Goal: Navigation & Orientation: Understand site structure

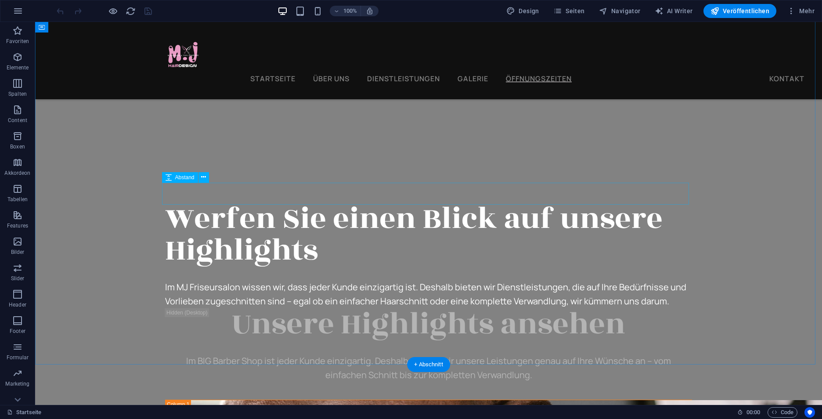
scroll to position [3753, 0]
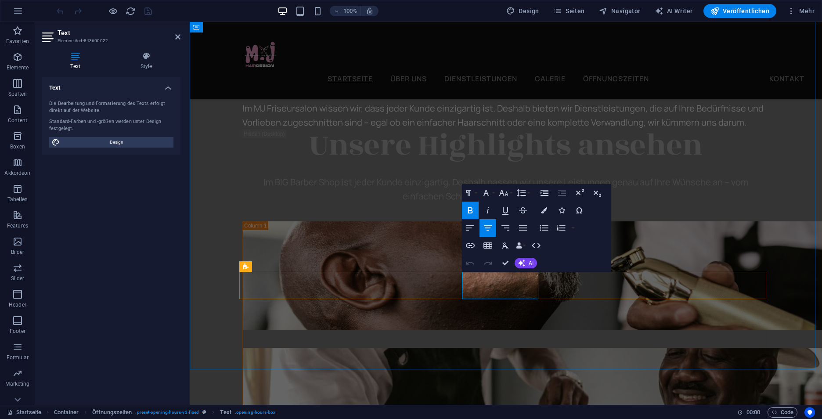
click at [470, 212] on icon "button" at bounding box center [470, 210] width 11 height 11
click at [470, 212] on icon "button" at bounding box center [471, 210] width 11 height 11
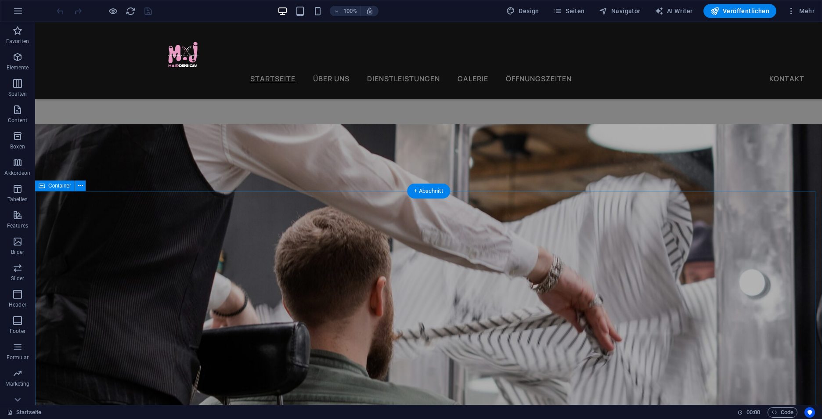
scroll to position [1362, 0]
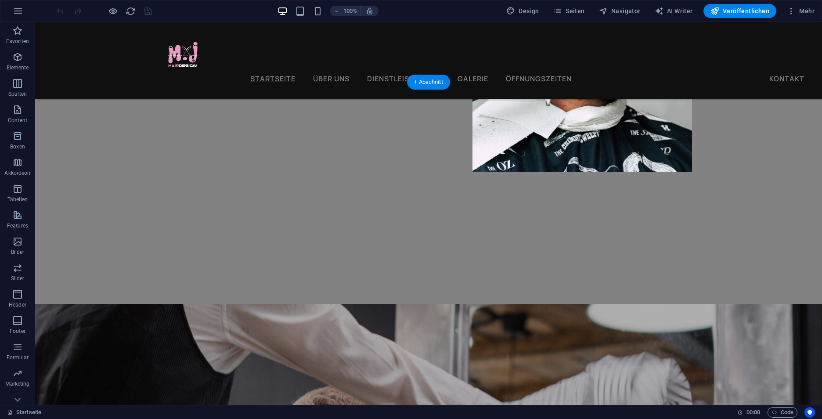
select select "px"
select select "triangle"
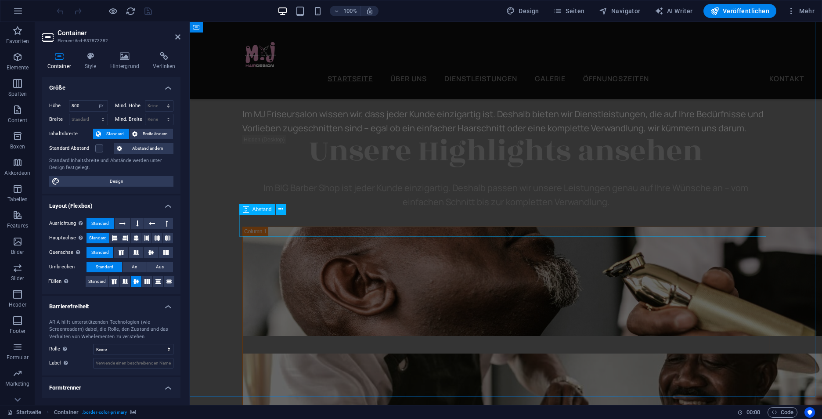
scroll to position [3778, 0]
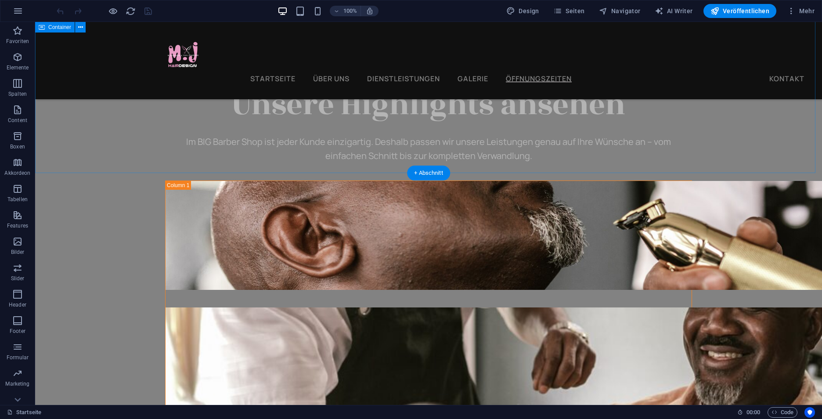
scroll to position [4193, 0]
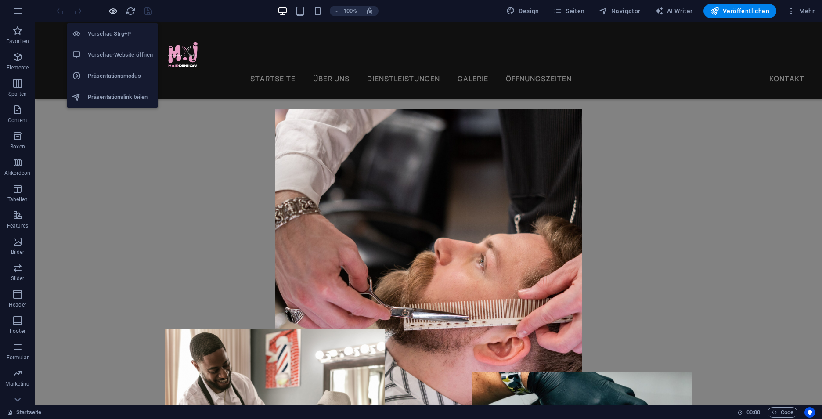
click at [114, 11] on icon "button" at bounding box center [113, 11] width 10 height 10
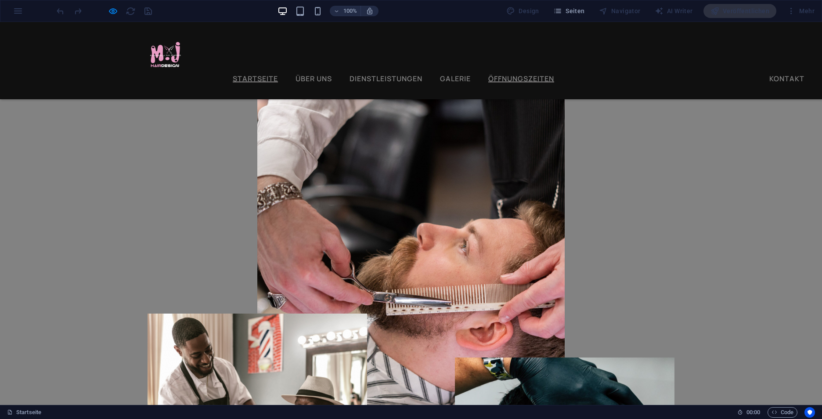
click at [519, 75] on link "Öffnungszeiten" at bounding box center [522, 78] width 66 height 7
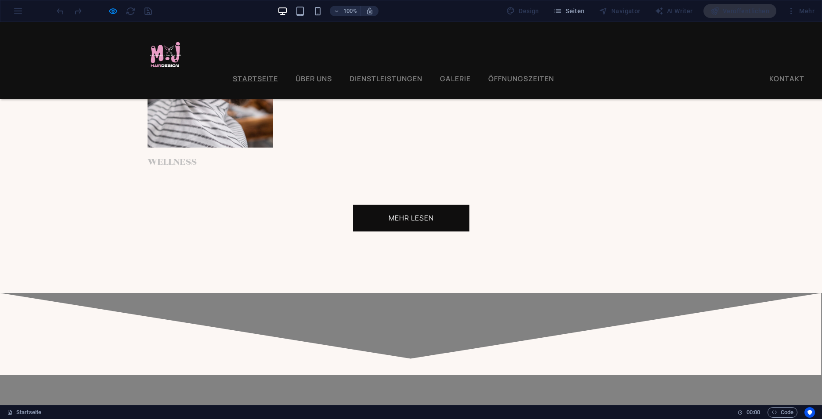
scroll to position [3481, 0]
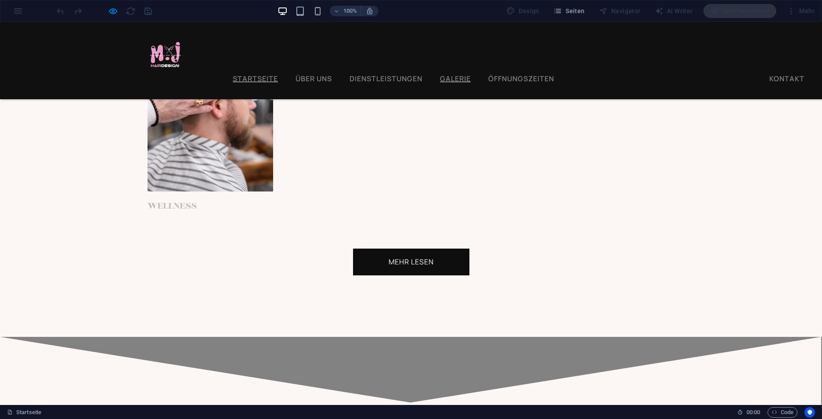
click at [456, 75] on link "Galerie" at bounding box center [455, 78] width 31 height 7
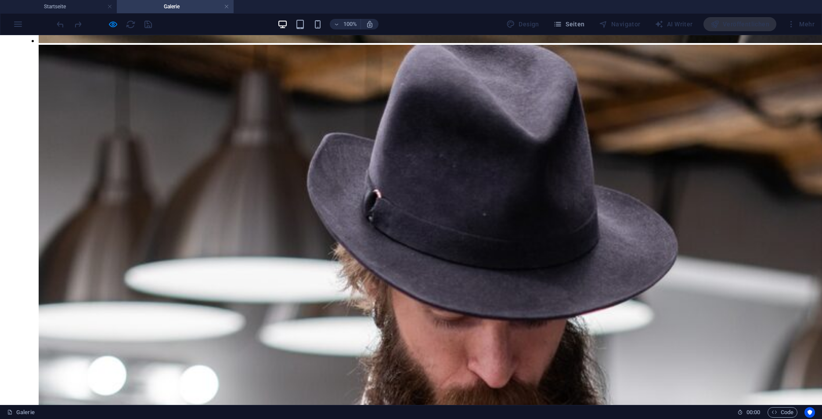
scroll to position [2531, 0]
click at [74, 7] on h4 "Startseite" at bounding box center [58, 7] width 117 height 10
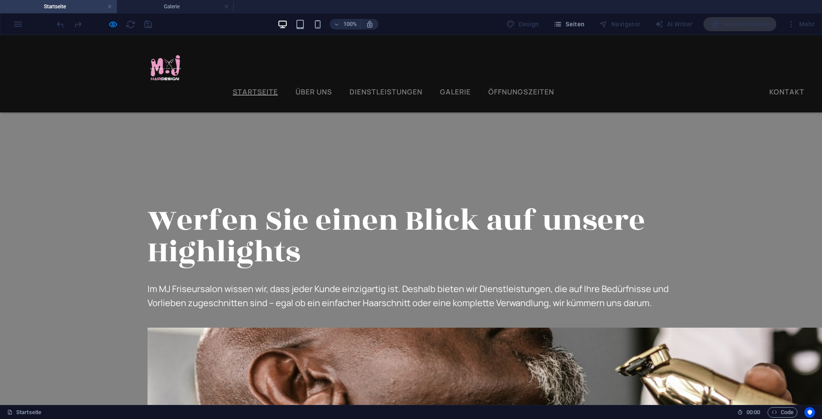
scroll to position [0, 0]
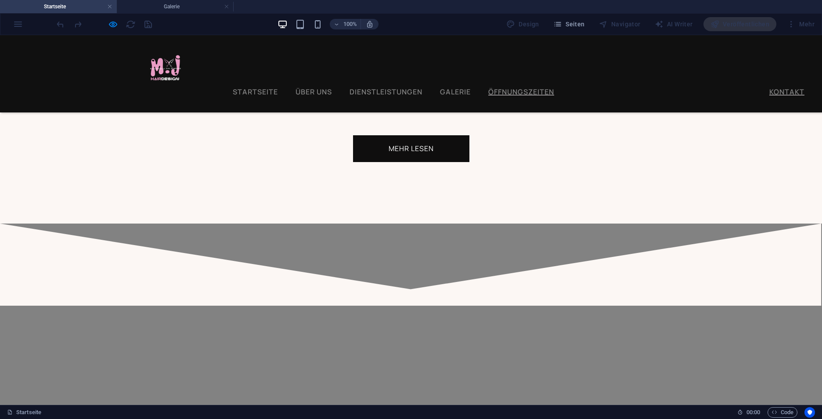
click at [770, 88] on link "Kontakt" at bounding box center [787, 91] width 35 height 7
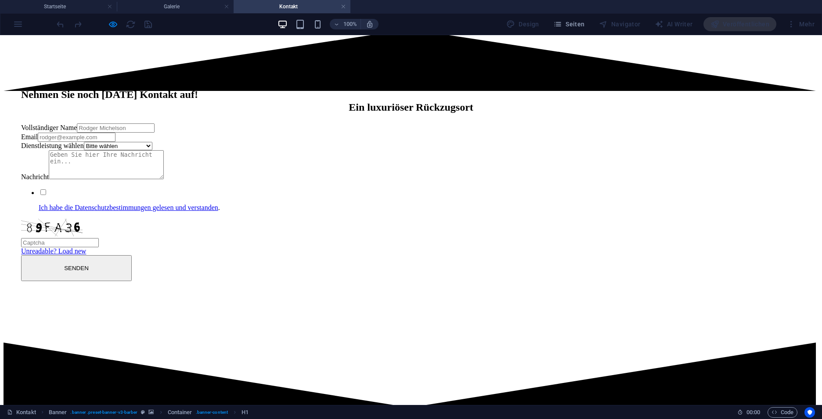
scroll to position [1142, 0]
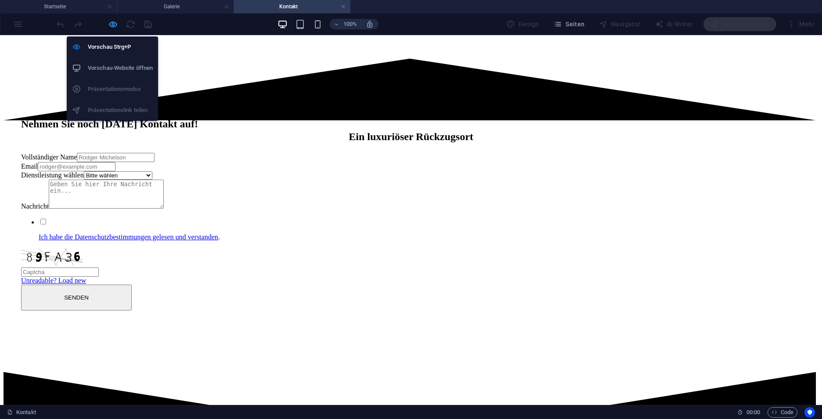
drag, startPoint x: 111, startPoint y: 24, endPoint x: 152, endPoint y: 26, distance: 40.9
click at [111, 24] on icon "button" at bounding box center [113, 24] width 10 height 10
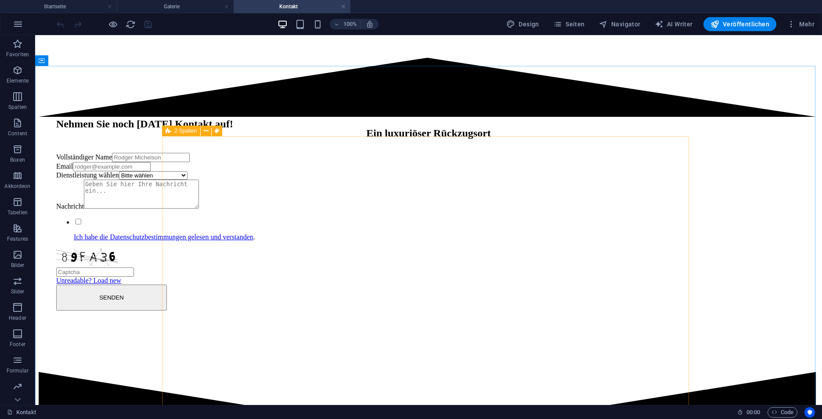
click at [170, 134] on icon at bounding box center [169, 131] width 6 height 11
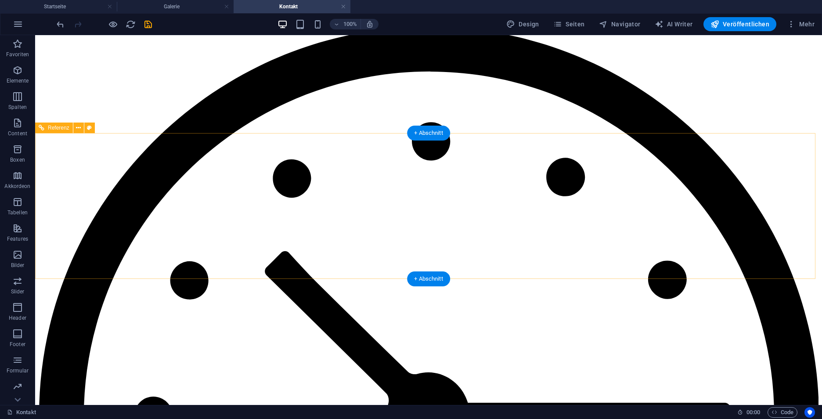
scroll to position [1942, 0]
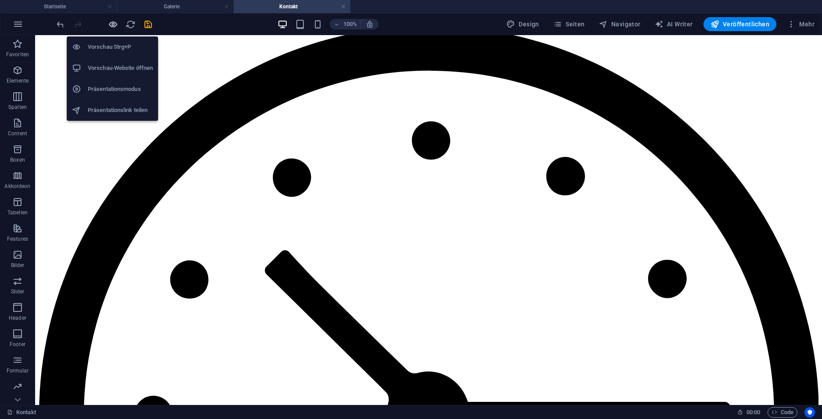
click at [112, 22] on icon "button" at bounding box center [113, 24] width 10 height 10
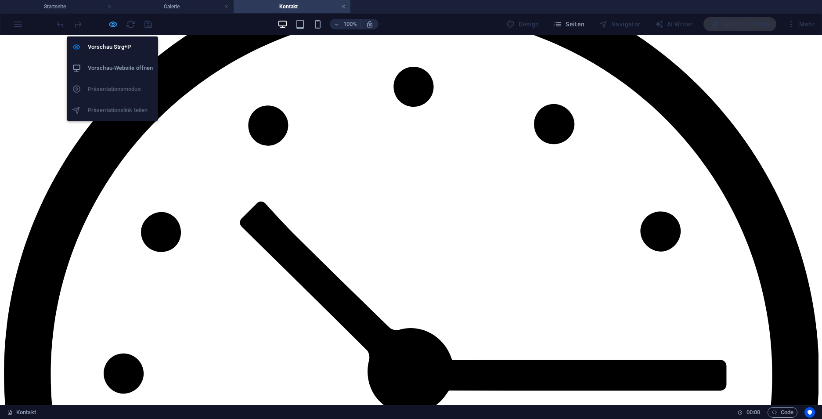
scroll to position [1880, 0]
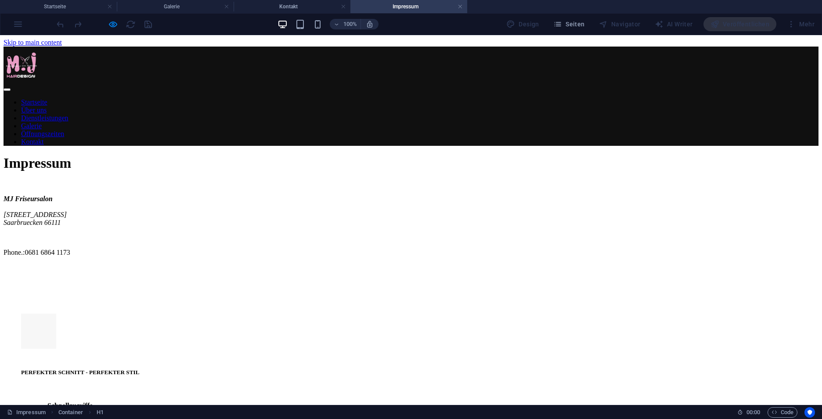
scroll to position [44, 0]
